Goal: Information Seeking & Learning: Understand process/instructions

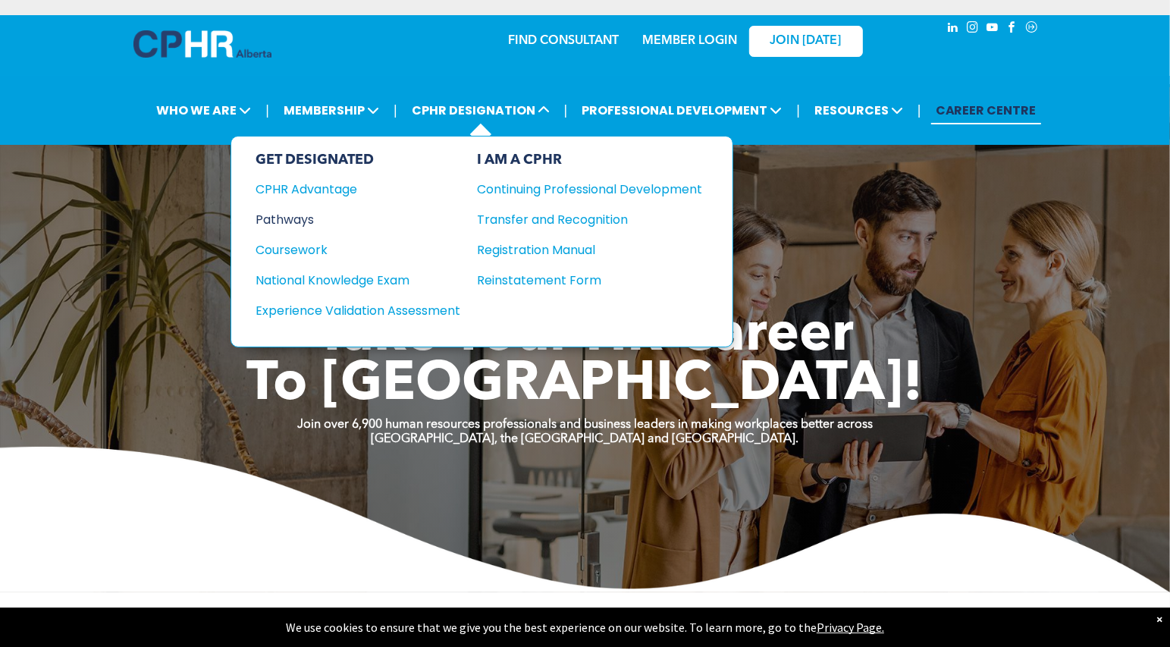
click at [277, 218] on div "Pathways" at bounding box center [347, 219] width 184 height 19
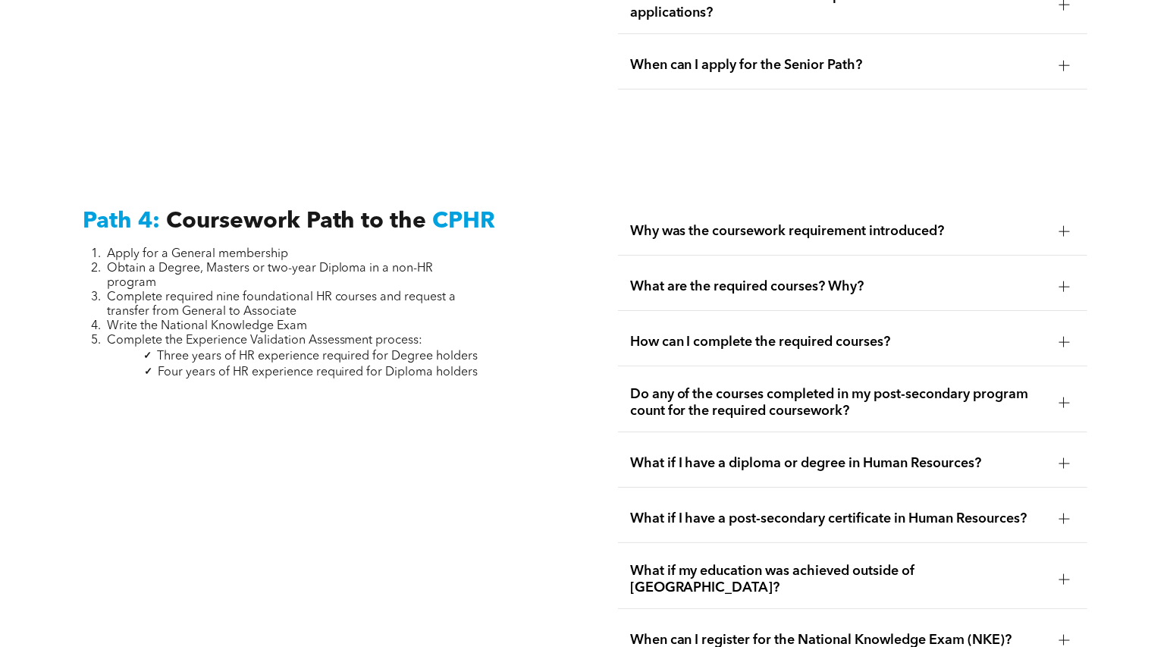
scroll to position [4397, 0]
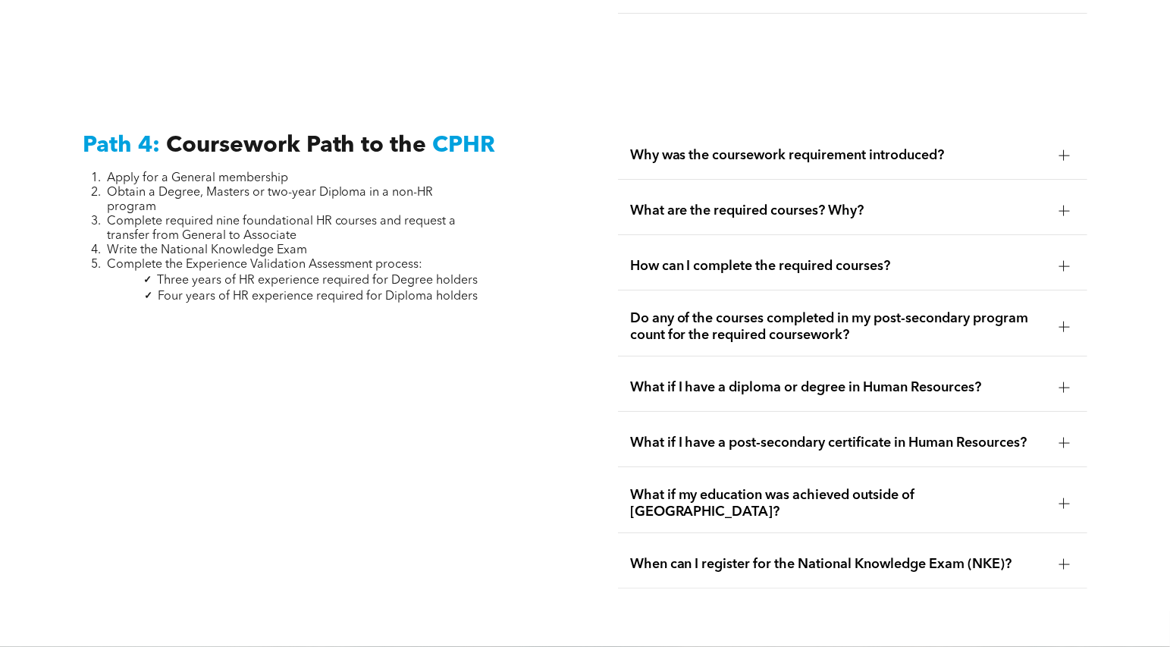
click at [643, 263] on span "How can I complete the required courses?" at bounding box center [838, 266] width 417 height 17
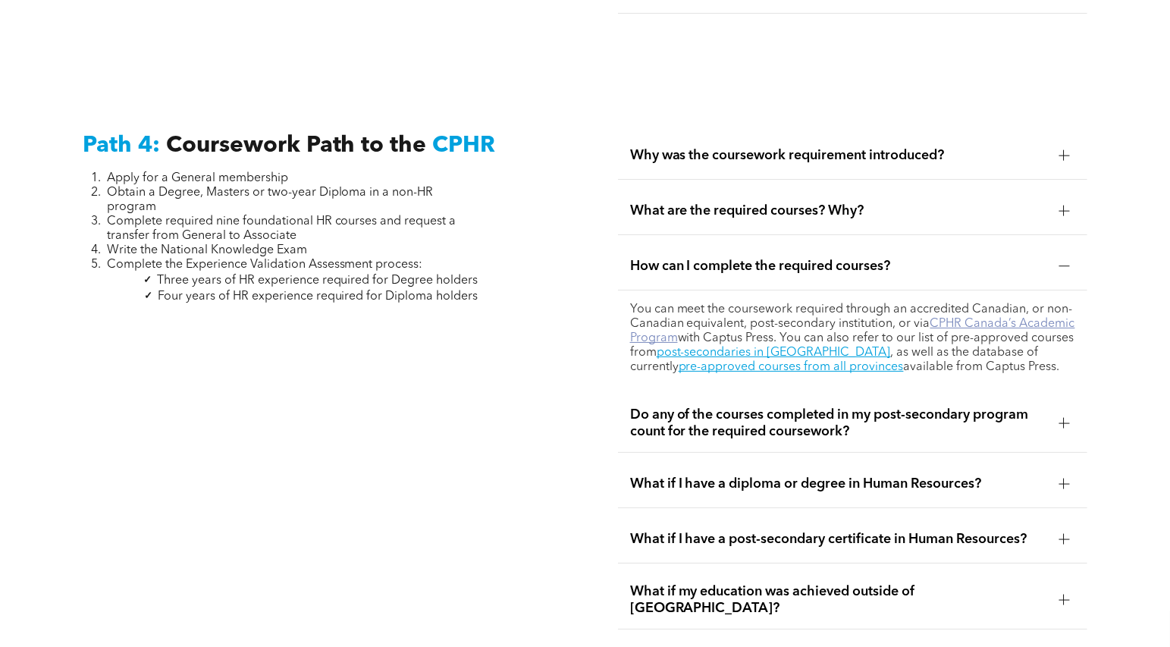
click at [647, 340] on link "CPHR Canada’s Academic Program" at bounding box center [852, 331] width 445 height 27
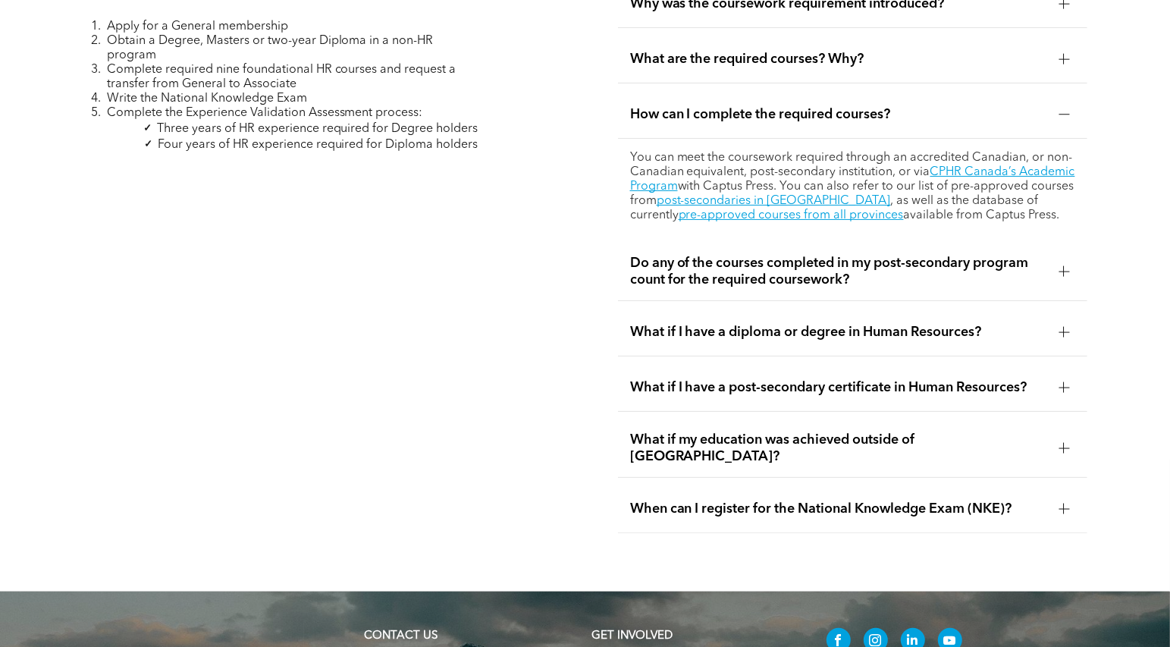
click at [731, 274] on span "Do any of the courses completed in my post-secondary program count for the requ…" at bounding box center [838, 271] width 417 height 33
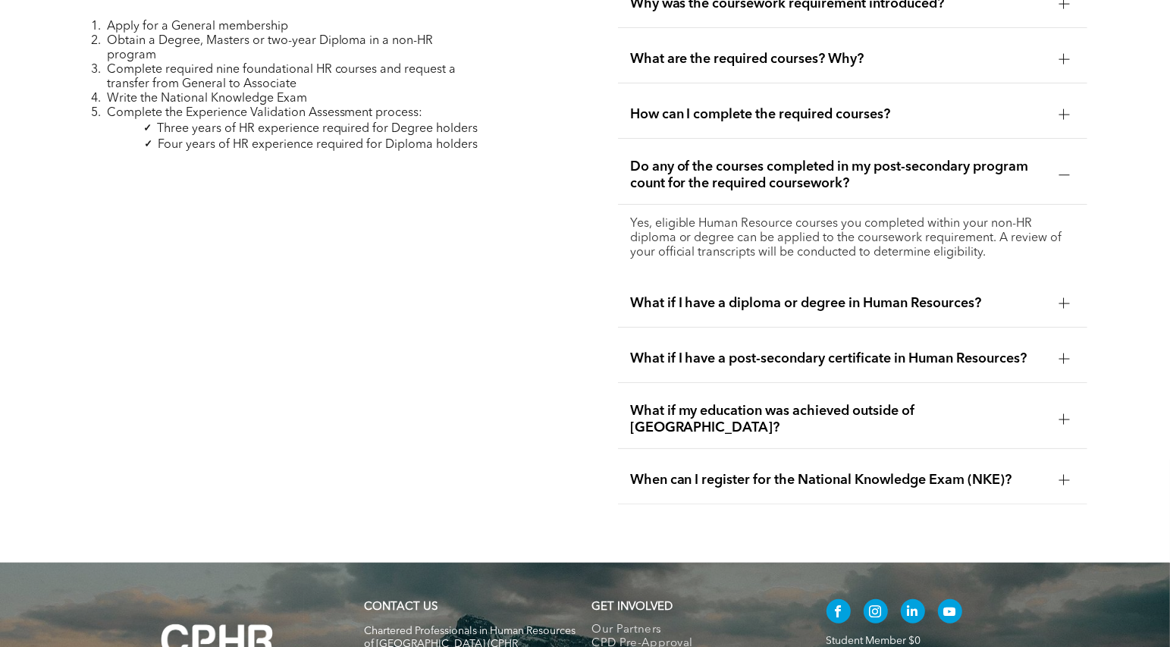
scroll to position [4473, 0]
